Goal: Task Accomplishment & Management: Manage account settings

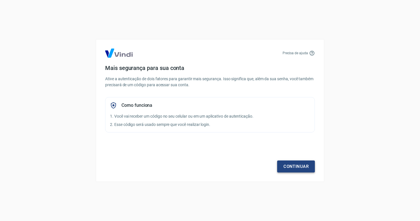
click at [291, 166] on link "Continuar" at bounding box center [296, 167] width 38 height 12
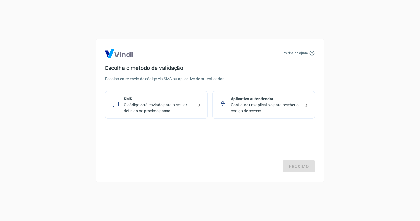
click at [244, 108] on p "Configure um aplicativo para receber o código de acesso." at bounding box center [266, 108] width 70 height 12
click at [290, 166] on link "Próximo" at bounding box center [299, 167] width 32 height 12
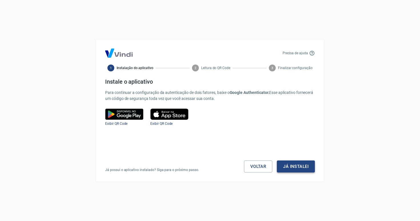
click at [288, 166] on button "Já instalei" at bounding box center [296, 167] width 38 height 12
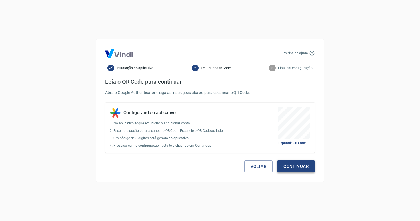
click at [293, 167] on button "Continuar" at bounding box center [296, 167] width 38 height 12
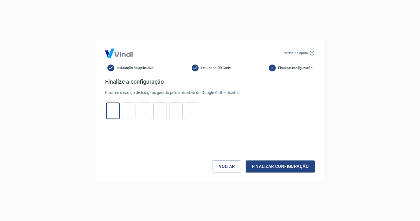
click at [109, 110] on input "tel" at bounding box center [112, 111] width 13 height 12
type input "9"
type input "3"
type input "5"
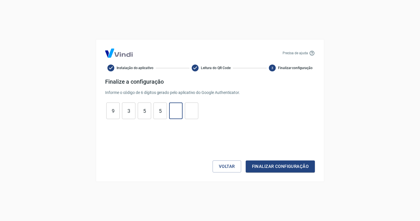
type input "5"
click at [253, 163] on button "Finalizar configuração" at bounding box center [280, 167] width 69 height 12
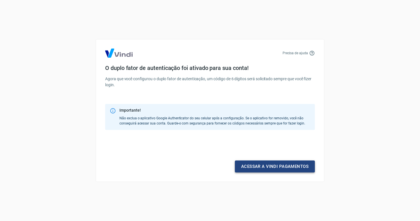
click at [259, 167] on link "Acessar a Vindi pagamentos" at bounding box center [275, 167] width 80 height 12
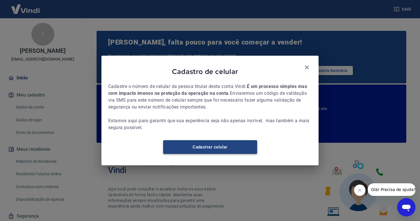
click at [238, 147] on link "Cadastrar celular" at bounding box center [210, 147] width 94 height 14
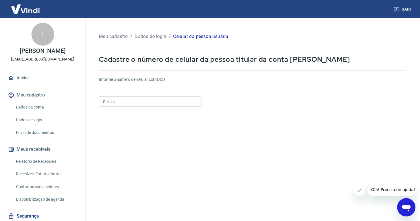
click at [178, 99] on input "Celular" at bounding box center [150, 101] width 103 height 11
type input "[PHONE_NUMBER]"
click at [185, 124] on form "Informe o número de celular com DDD Celular [PHONE_NUMBER] Celular Continuar Ca…" at bounding box center [253, 155] width 308 height 167
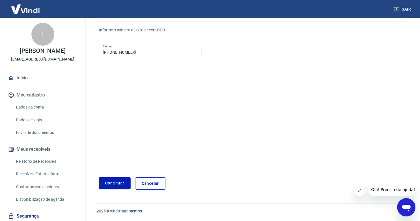
scroll to position [49, 0]
click at [112, 185] on button "Continuar" at bounding box center [115, 184] width 32 height 12
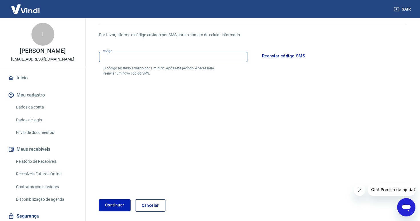
click at [172, 57] on input "Código" at bounding box center [173, 57] width 149 height 11
type input "437807"
click at [117, 202] on button "Continuar" at bounding box center [115, 206] width 32 height 12
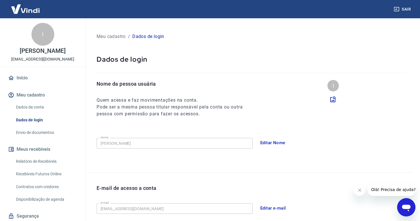
click at [335, 99] on icon at bounding box center [333, 100] width 6 height 6
click at [0, 0] on input "file" at bounding box center [0, 0] width 0 height 0
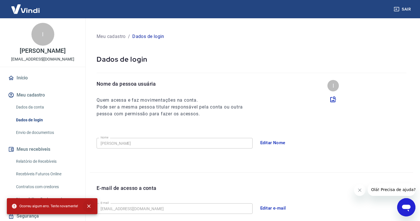
click at [88, 206] on icon "close" at bounding box center [88, 206] width 3 height 3
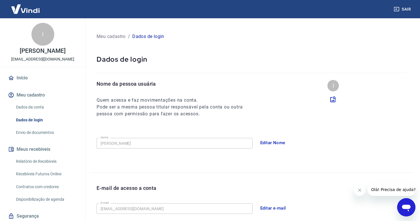
click at [47, 95] on button "Meu cadastro" at bounding box center [43, 95] width 72 height 13
click at [44, 106] on link "Dados da conta" at bounding box center [46, 107] width 65 height 12
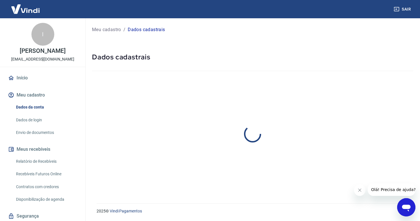
select select "RS"
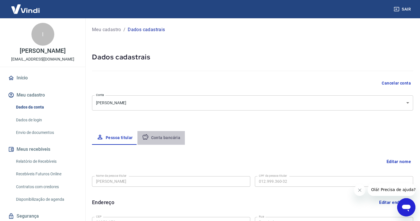
click at [165, 135] on button "Conta bancária" at bounding box center [162, 138] width 48 height 14
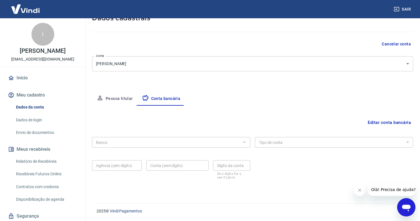
scroll to position [39, 0]
click at [389, 124] on button "Editar conta bancária" at bounding box center [390, 123] width 48 height 11
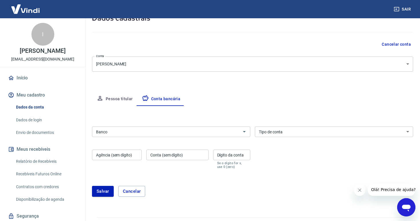
click at [192, 137] on div "Banco" at bounding box center [171, 132] width 158 height 11
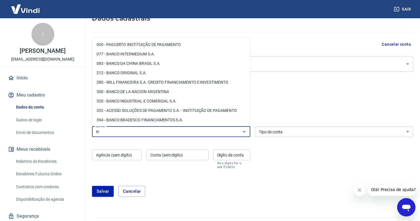
type input "i"
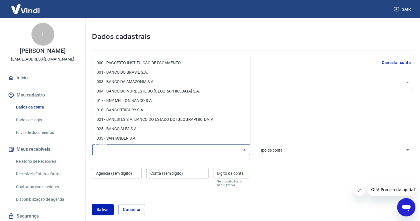
scroll to position [0, 0]
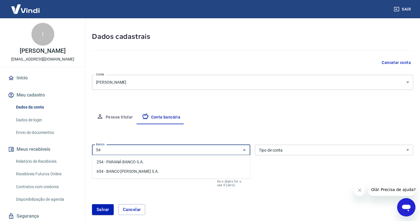
type input "5"
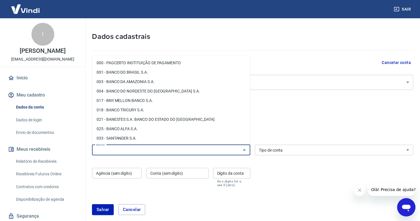
click at [328, 159] on div "Banco Banco Tipo de conta Conta Corrente Conta Poupança Tipo de conta Agência (…" at bounding box center [252, 166] width 321 height 46
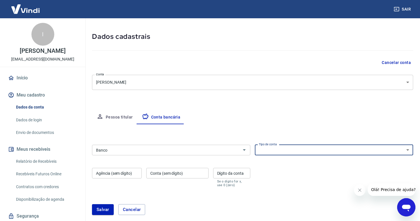
click at [176, 196] on form "Banco Banco Tipo de conta Conta Corrente Conta Poupança Tipo de conta Agência (…" at bounding box center [252, 182] width 321 height 79
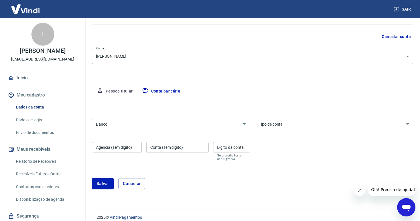
scroll to position [52, 0]
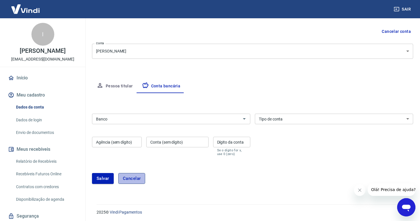
click at [134, 176] on button "Cancelar" at bounding box center [131, 178] width 27 height 11
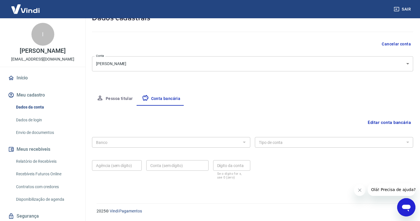
scroll to position [39, 0]
click at [27, 90] on button "Meu cadastro" at bounding box center [43, 95] width 72 height 13
click at [24, 80] on link "Início" at bounding box center [43, 78] width 72 height 13
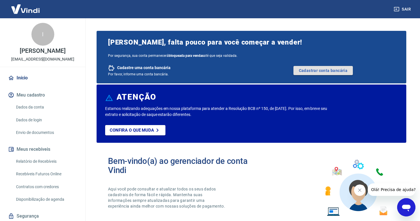
click at [324, 71] on link "Cadastrar conta bancária" at bounding box center [323, 70] width 59 height 9
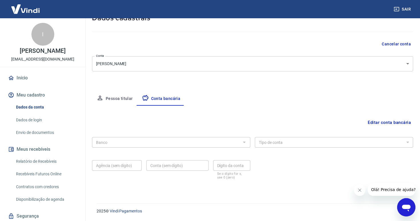
scroll to position [39, 0]
click at [389, 122] on button "Editar conta bancária" at bounding box center [390, 123] width 48 height 11
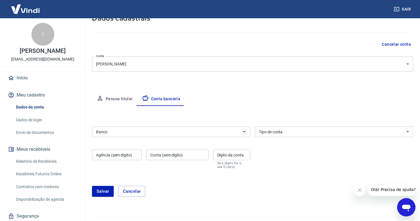
click at [241, 131] on icon "Abrir" at bounding box center [244, 131] width 7 height 7
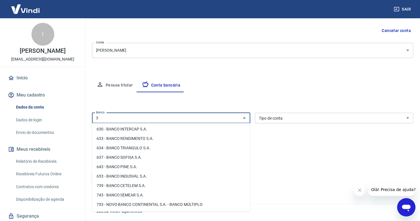
scroll to position [0, 0]
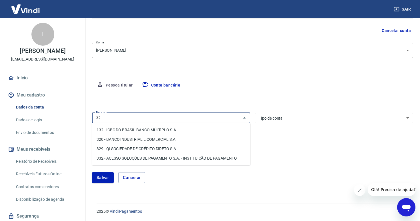
type input "3"
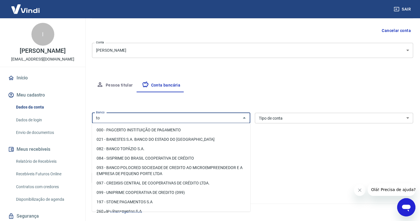
type input "t"
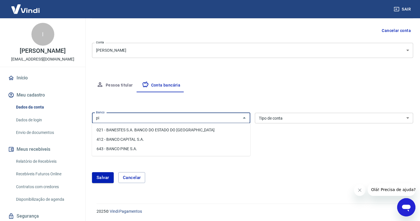
type input "p"
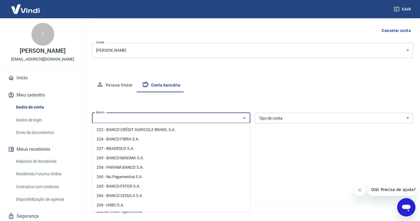
scroll to position [422, 0]
click at [152, 180] on li "260 - Nu Pagamentos S.A." at bounding box center [171, 176] width 158 height 9
type input "260 - Nu Pagamentos S.A."
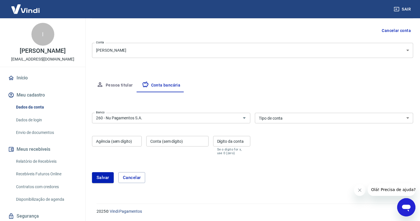
click at [269, 167] on div "[PERSON_NAME]" at bounding box center [252, 178] width 321 height 25
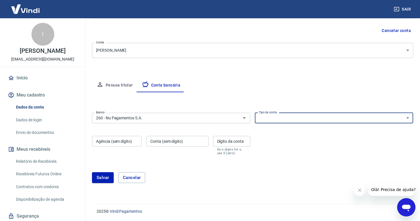
select select "1"
click at [113, 144] on div "Agência (sem dígito) Agência (sem dígito)" at bounding box center [117, 145] width 50 height 19
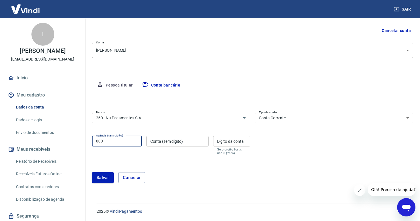
type input "0001"
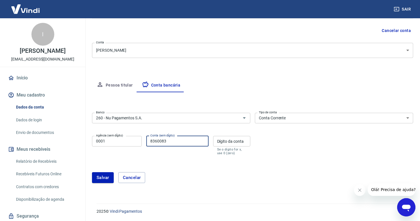
type input "8360083"
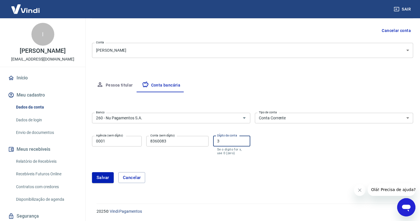
type input "3"
click at [99, 176] on button "Salvar" at bounding box center [103, 177] width 22 height 11
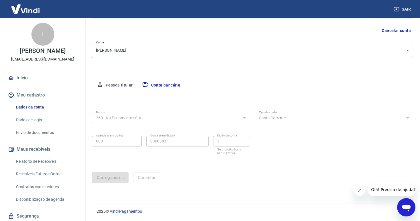
scroll to position [0, 0]
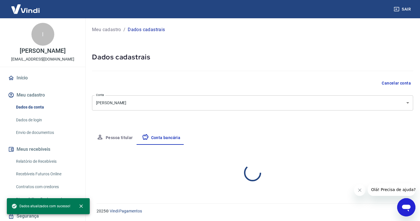
select select "1"
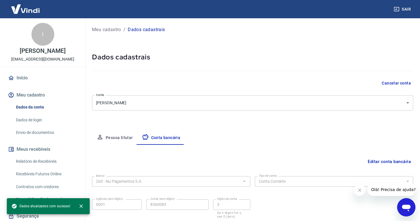
click at [27, 84] on link "Início" at bounding box center [43, 78] width 72 height 13
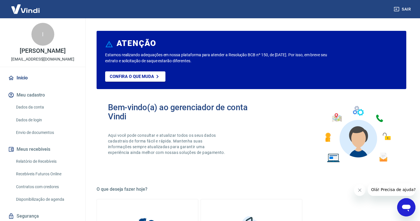
click at [154, 78] on icon at bounding box center [157, 76] width 7 height 7
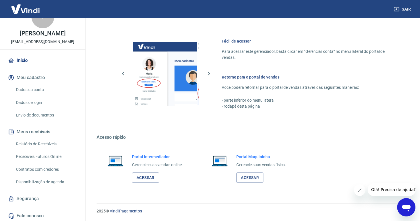
scroll to position [295, 0]
click at [152, 175] on link "Acessar" at bounding box center [145, 178] width 27 height 11
